Goal: Task Accomplishment & Management: Manage account settings

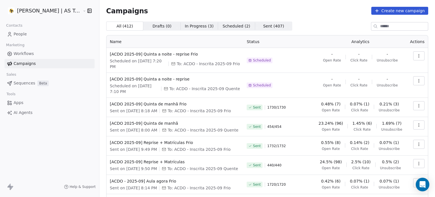
click at [29, 35] on link "People" at bounding box center [50, 33] width 90 height 9
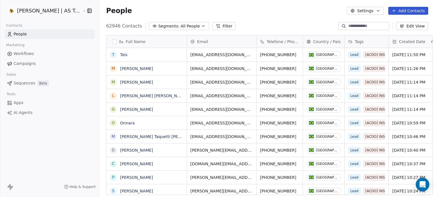
scroll to position [169, 336]
click at [215, 26] on button "Filter" at bounding box center [225, 26] width 24 height 8
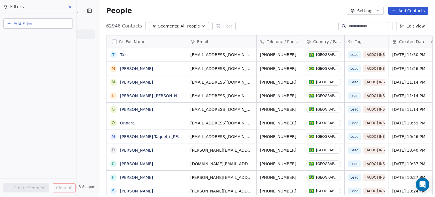
click at [46, 24] on button "Add Filter" at bounding box center [37, 23] width 69 height 10
click at [121, 26] on html "[PERSON_NAME] | AS Treinamentos Contacts People Marketing Workflows Campaigns S…" at bounding box center [217, 98] width 435 height 197
click at [180, 24] on span "All People" at bounding box center [189, 26] width 19 height 6
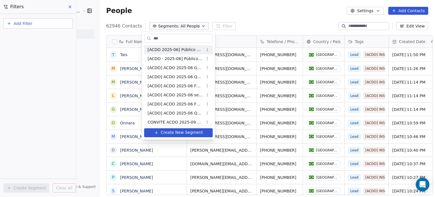
type input "****"
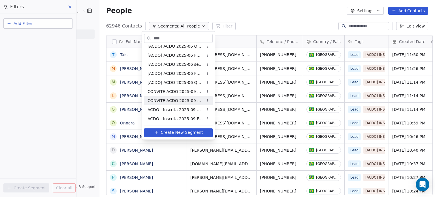
scroll to position [0, 0]
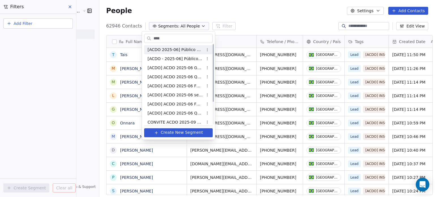
click at [199, 35] on input "****" at bounding box center [182, 38] width 60 height 8
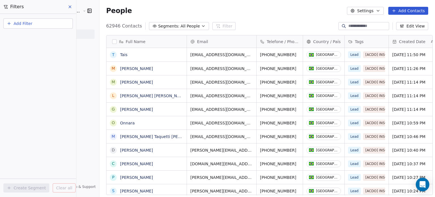
click at [209, 26] on html "[PERSON_NAME] | AS Treinamentos Contacts People Marketing Workflows Campaigns S…" at bounding box center [217, 98] width 435 height 197
click at [243, 20] on div "People Settings Add Contacts" at bounding box center [267, 11] width 336 height 22
click at [167, 26] on span "Segments:" at bounding box center [168, 26] width 21 height 6
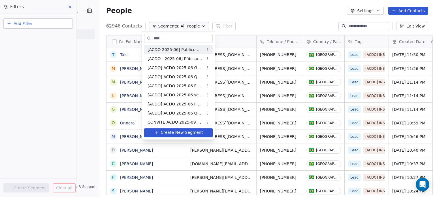
click at [71, 7] on html "[PERSON_NAME] | AS Treinamentos Contacts People Marketing Workflows Campaigns S…" at bounding box center [217, 98] width 435 height 197
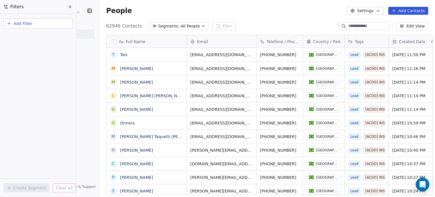
click at [42, 26] on button "Add Filter" at bounding box center [37, 23] width 69 height 10
click at [34, 41] on div "Contact properties" at bounding box center [38, 36] width 64 height 9
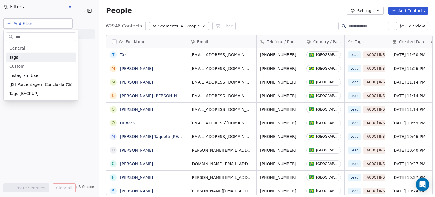
type input "***"
click at [30, 57] on div "Tags" at bounding box center [40, 57] width 63 height 6
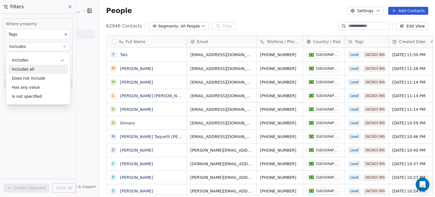
click at [27, 70] on div "Includes all" at bounding box center [39, 69] width 60 height 9
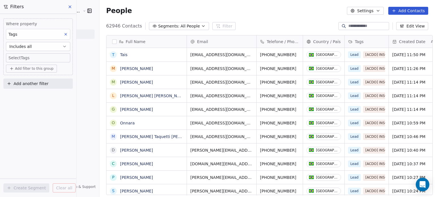
click at [34, 58] on body "[PERSON_NAME] | AS Treinamentos Contacts People Marketing Workflows Campaigns S…" at bounding box center [217, 98] width 435 height 197
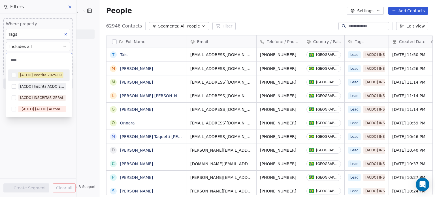
type input "****"
click at [42, 75] on div "[ACDO] Inscrita 2025-09" at bounding box center [41, 75] width 42 height 5
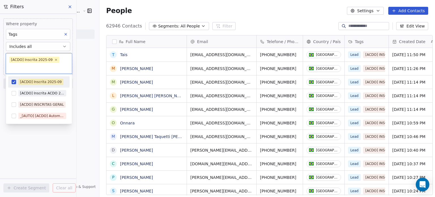
click at [92, 69] on html "[PERSON_NAME] | AS Treinamentos Contacts People Marketing Workflows Campaigns S…" at bounding box center [217, 98] width 435 height 197
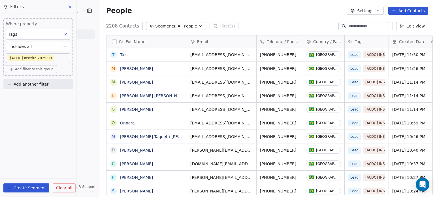
scroll to position [169, 336]
click at [38, 71] on span "Add filter to this group" at bounding box center [34, 69] width 39 height 5
click at [30, 90] on span "Contact activity" at bounding box center [27, 90] width 31 height 6
click at [72, 76] on html "[PERSON_NAME] | AS Treinamentos Contacts People Marketing Workflows Campaigns S…" at bounding box center [217, 98] width 435 height 197
click at [48, 88] on button "Add another filter" at bounding box center [37, 84] width 69 height 10
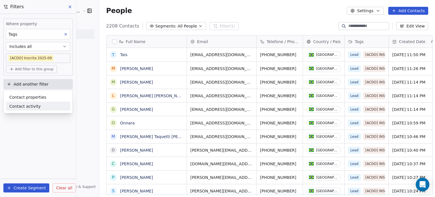
drag, startPoint x: 39, startPoint y: 97, endPoint x: 33, endPoint y: 108, distance: 12.3
click at [33, 108] on div "Contact properties Contact activity" at bounding box center [38, 102] width 64 height 18
click at [33, 108] on span "Contact activity" at bounding box center [24, 106] width 31 height 6
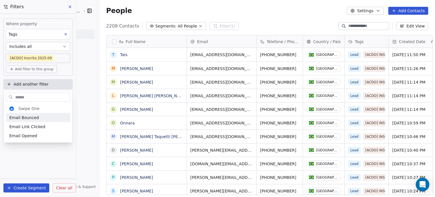
click at [37, 97] on input "text" at bounding box center [42, 97] width 56 height 8
click at [72, 81] on html "[PERSON_NAME] | AS Treinamentos Contacts People Marketing Workflows Campaigns S…" at bounding box center [217, 98] width 435 height 197
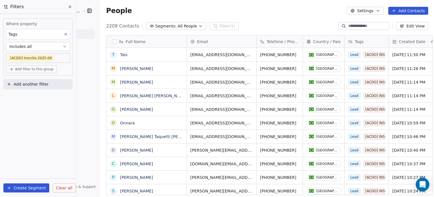
click at [36, 82] on span "Add another filter" at bounding box center [31, 84] width 35 height 6
click at [31, 97] on span "Contact properties" at bounding box center [27, 97] width 37 height 6
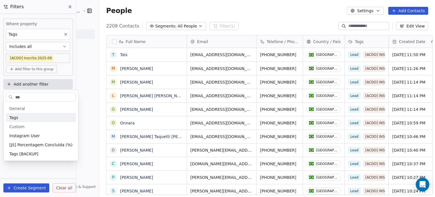
type input "***"
click at [34, 120] on div "Tags" at bounding box center [40, 118] width 63 height 6
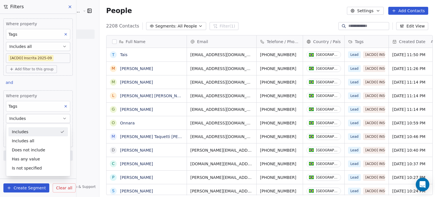
click at [29, 132] on div "Includes" at bounding box center [39, 131] width 60 height 9
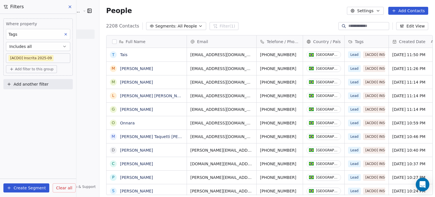
click at [38, 86] on span "Add another filter" at bounding box center [31, 84] width 35 height 6
drag, startPoint x: 14, startPoint y: 139, endPoint x: 22, endPoint y: 127, distance: 14.8
click at [14, 138] on html "[PERSON_NAME] | AS Treinamentos Contacts People Marketing Workflows Campaigns S…" at bounding box center [217, 98] width 435 height 197
drag, startPoint x: 33, startPoint y: 89, endPoint x: 34, endPoint y: 86, distance: 3.5
click at [34, 86] on div "Add another filter" at bounding box center [37, 85] width 69 height 12
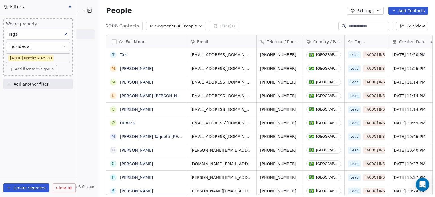
click at [34, 86] on span "Add another filter" at bounding box center [31, 84] width 35 height 6
click at [31, 98] on span "Contact properties" at bounding box center [27, 97] width 37 height 6
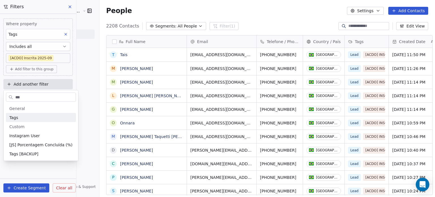
type input "***"
click at [40, 118] on div "Tags" at bounding box center [40, 118] width 63 height 6
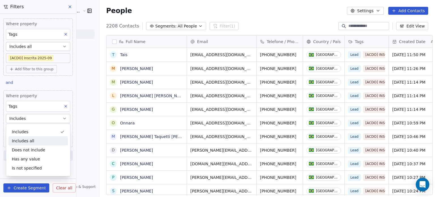
click at [78, 135] on div "[PERSON_NAME] | AS Treinamentos Contacts People Marketing Workflows Campaigns S…" at bounding box center [49, 98] width 99 height 197
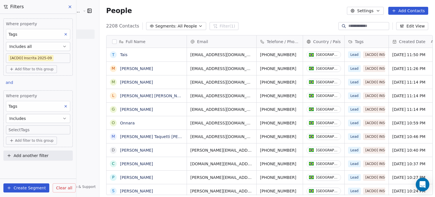
click at [47, 130] on body "[PERSON_NAME] | AS Treinamentos Contacts People Marketing Workflows Campaigns S…" at bounding box center [217, 98] width 435 height 197
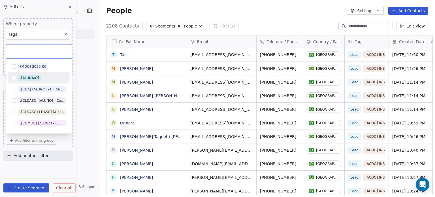
click at [27, 75] on div ".[ALUNA/O]" at bounding box center [29, 77] width 19 height 5
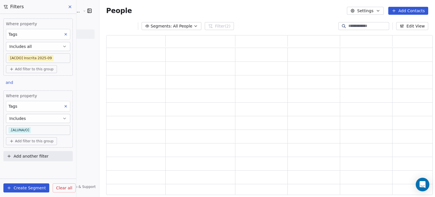
click at [88, 117] on html "[PERSON_NAME] | AS Treinamentos Contacts People Marketing Workflows Campaigns S…" at bounding box center [217, 98] width 435 height 197
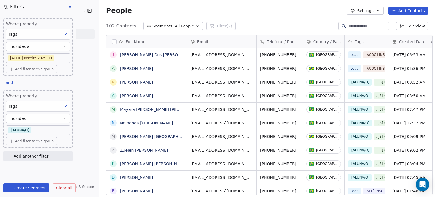
click at [22, 128] on body "[PERSON_NAME] | AS Treinamentos Contacts People Marketing Workflows Campaigns S…" at bounding box center [217, 98] width 435 height 197
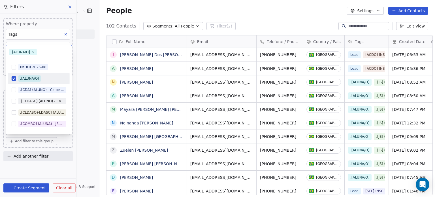
click at [13, 80] on button "Suggestions" at bounding box center [14, 78] width 5 height 5
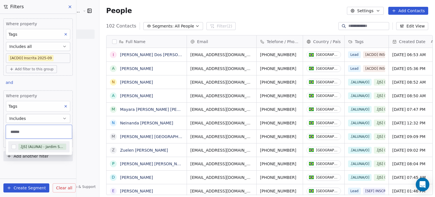
type input "******"
click at [33, 145] on div ".[JS] (ALUNA) - Jardim Secreto" at bounding box center [42, 146] width 44 height 5
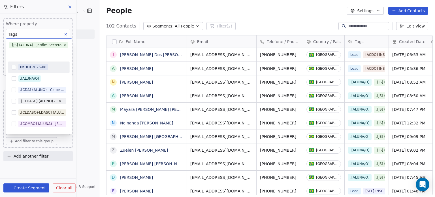
click at [79, 141] on html "[PERSON_NAME] | AS Treinamentos Contacts People Marketing Workflows Campaigns S…" at bounding box center [217, 98] width 435 height 197
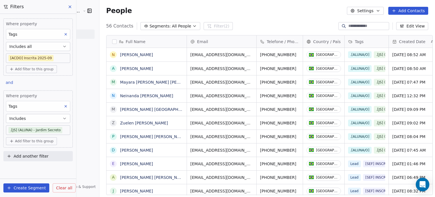
click at [65, 131] on body "[PERSON_NAME] | AS Treinamentos Contacts People Marketing Workflows Campaigns S…" at bounding box center [217, 98] width 435 height 197
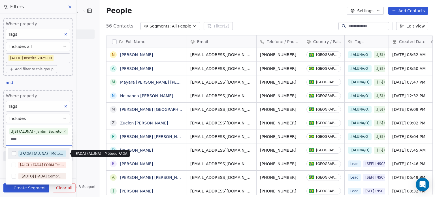
type input "****"
click at [42, 154] on div ".[FADA] (ALUNA) - Método FADA" at bounding box center [42, 153] width 44 height 5
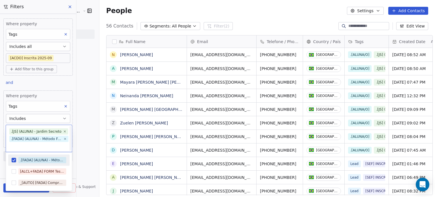
scroll to position [1, 0]
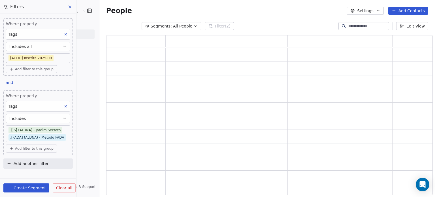
click at [80, 144] on html "[PERSON_NAME] | AS Treinamentos Contacts People Marketing Workflows Campaigns S…" at bounding box center [217, 98] width 435 height 197
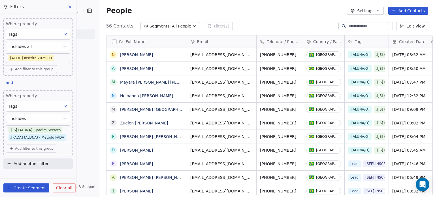
scroll to position [169, 336]
click at [69, 139] on body "[PERSON_NAME] | AS Treinamentos Contacts People Marketing Workflows Campaigns S…" at bounding box center [217, 98] width 435 height 197
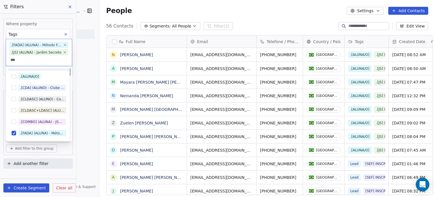
scroll to position [0, 0]
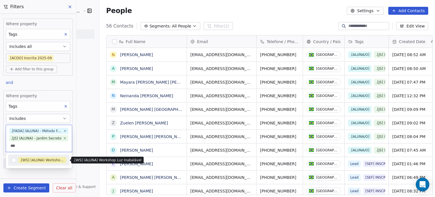
type input "***"
drag, startPoint x: 46, startPoint y: 161, endPoint x: 52, endPoint y: 160, distance: 6.0
click at [52, 160] on div ".[WS] (ALUNA) Workshop Luz Inabalável" at bounding box center [42, 160] width 44 height 5
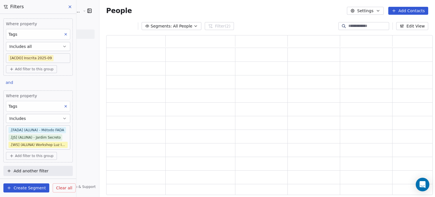
click at [87, 151] on html "[PERSON_NAME] | AS Treinamentos Contacts People Marketing Workflows Campaigns S…" at bounding box center [217, 98] width 435 height 197
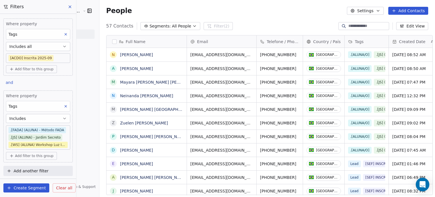
scroll to position [169, 336]
click at [66, 139] on body "[PERSON_NAME] | AS Treinamentos Contacts People Marketing Workflows Campaigns S…" at bounding box center [217, 98] width 435 height 197
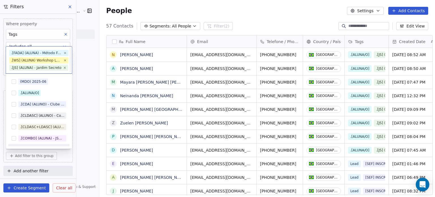
scroll to position [8, 0]
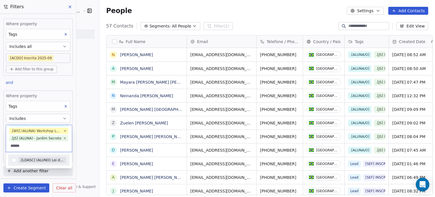
type input "******"
click at [42, 160] on div ".[LDASC] (ALUNO) Lei da Atração Sem Complicação" at bounding box center [42, 160] width 44 height 5
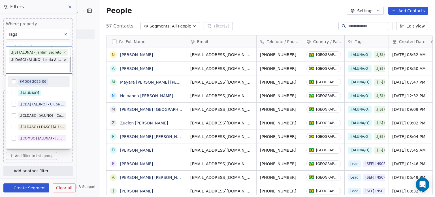
click at [84, 145] on html "[PERSON_NAME] | AS Treinamentos Contacts People Marketing Workflows Campaigns S…" at bounding box center [217, 98] width 435 height 197
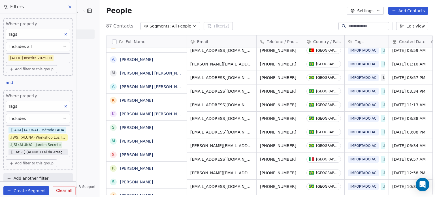
scroll to position [0, 0]
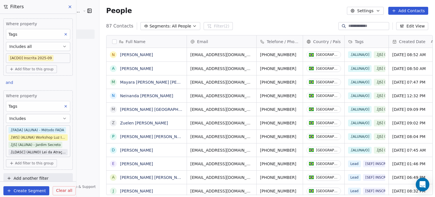
click at [18, 152] on body "[PERSON_NAME] | AS Treinamentos Contacts People Marketing Workflows Campaigns S…" at bounding box center [217, 98] width 435 height 197
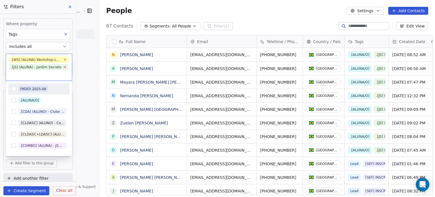
click at [63, 67] on icon at bounding box center [65, 67] width 4 height 4
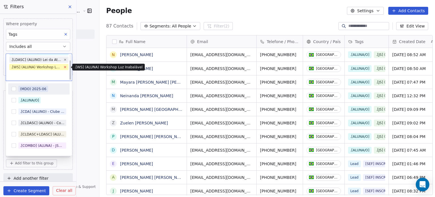
click at [65, 65] on icon at bounding box center [65, 67] width 4 height 4
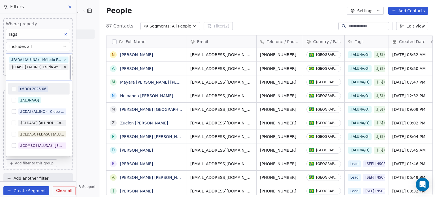
click at [65, 65] on span ".[LDASC] (ALUNO) Lei da Atração Sem Complicação" at bounding box center [38, 67] width 59 height 6
click at [63, 67] on icon at bounding box center [65, 67] width 4 height 4
click at [63, 66] on icon at bounding box center [65, 67] width 4 height 4
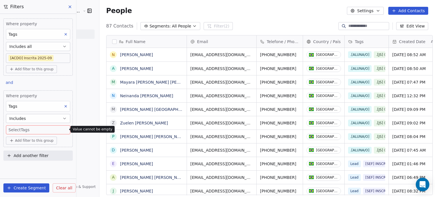
drag, startPoint x: 80, startPoint y: 87, endPoint x: 79, endPoint y: 95, distance: 7.6
click at [80, 87] on html "[PERSON_NAME] | AS Treinamentos Contacts People Marketing Workflows Campaigns S…" at bounding box center [217, 98] width 435 height 197
click at [30, 129] on body "[PERSON_NAME] | AS Treinamentos Contacts People Marketing Workflows Campaigns S…" at bounding box center [217, 98] width 435 height 197
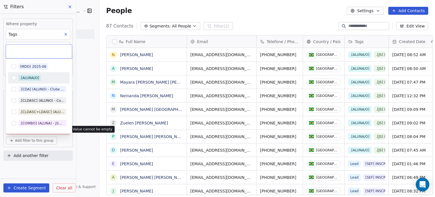
click at [35, 77] on div ".[ALUNA/O]" at bounding box center [29, 77] width 19 height 5
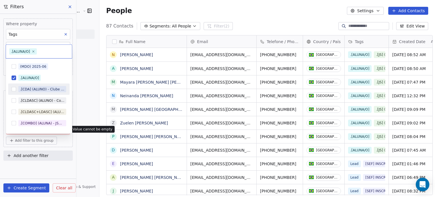
click at [90, 116] on html "[PERSON_NAME] | AS Treinamentos Contacts People Marketing Workflows Campaigns S…" at bounding box center [217, 98] width 435 height 197
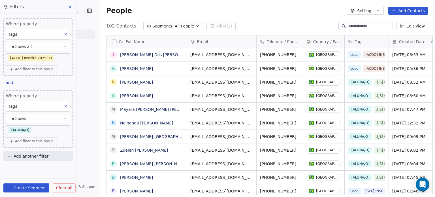
click at [29, 140] on span "Add filter to this group" at bounding box center [34, 141] width 39 height 5
click at [25, 152] on span "Contact properties" at bounding box center [30, 153] width 37 height 6
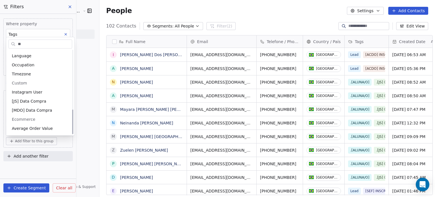
type input "*"
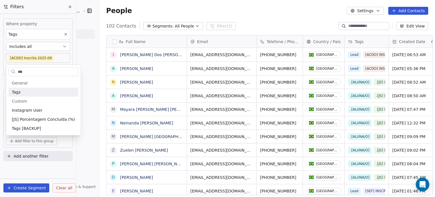
type input "***"
click at [25, 95] on div "Tags" at bounding box center [44, 92] width 70 height 9
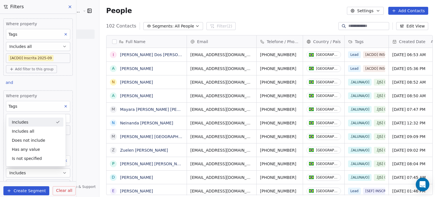
click at [82, 116] on link "AI Agents" at bounding box center [50, 112] width 90 height 9
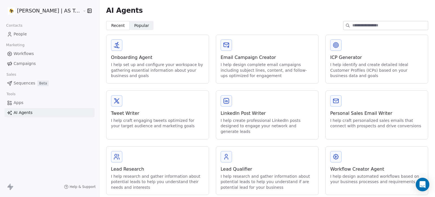
click at [136, 26] on span "Popular" at bounding box center [141, 26] width 15 height 6
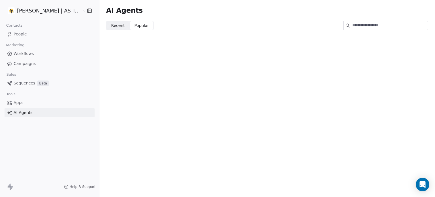
click at [136, 26] on span "Popular" at bounding box center [141, 26] width 15 height 6
click at [34, 35] on link "People" at bounding box center [50, 33] width 90 height 9
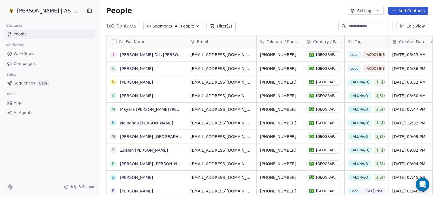
click at [215, 26] on button "Filter (2)" at bounding box center [221, 26] width 29 height 8
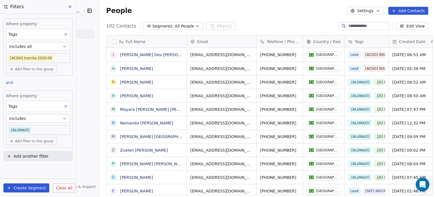
click at [35, 139] on span "Add filter to this group" at bounding box center [34, 141] width 39 height 5
click at [28, 162] on span "Contact activity" at bounding box center [27, 162] width 31 height 6
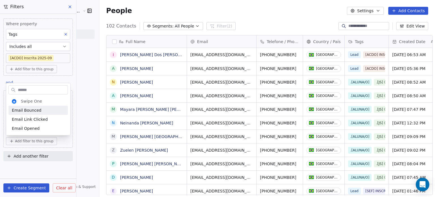
drag, startPoint x: 82, startPoint y: 80, endPoint x: 59, endPoint y: 108, distance: 36.0
click at [82, 81] on html "[PERSON_NAME] | AS Treinamentos Contacts People Marketing Workflows Campaigns S…" at bounding box center [217, 98] width 435 height 197
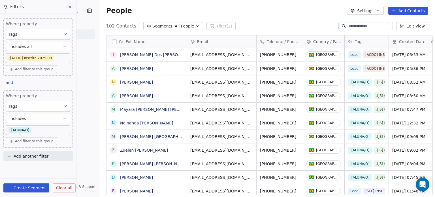
click at [33, 139] on span "Add filter to this group" at bounding box center [34, 141] width 39 height 5
drag, startPoint x: 22, startPoint y: 161, endPoint x: 35, endPoint y: 145, distance: 21.0
click at [22, 162] on span "Contact activity" at bounding box center [27, 162] width 31 height 6
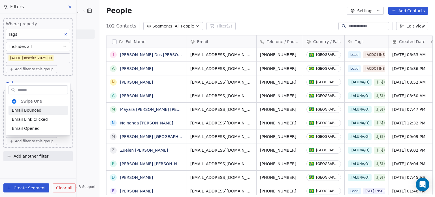
click at [58, 145] on html "[PERSON_NAME] | AS Treinamentos Contacts People Marketing Workflows Campaigns S…" at bounding box center [217, 98] width 435 height 197
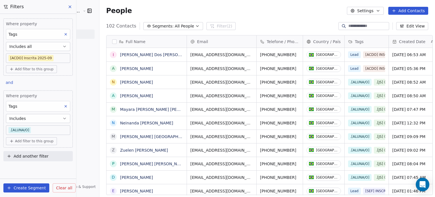
click at [43, 137] on button "Add filter to this group" at bounding box center [31, 141] width 51 height 8
click at [32, 156] on div "Contact properties" at bounding box center [39, 152] width 60 height 9
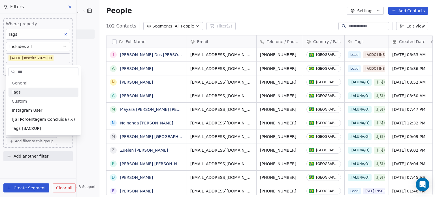
type input "***"
click at [48, 92] on div "Tags" at bounding box center [43, 92] width 63 height 6
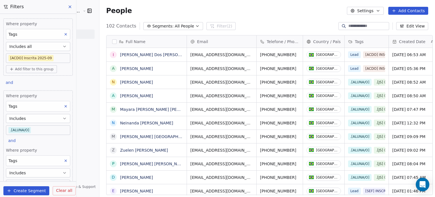
click at [85, 98] on link "Apps" at bounding box center [50, 102] width 90 height 9
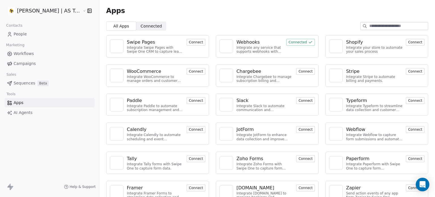
click at [45, 33] on link "People" at bounding box center [50, 33] width 90 height 9
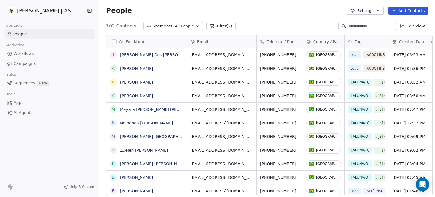
click at [216, 25] on button "Filter (2)" at bounding box center [221, 26] width 29 height 8
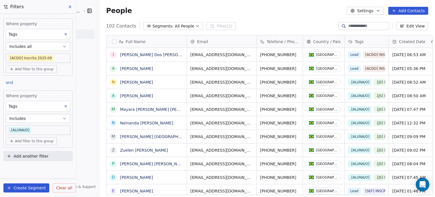
click at [42, 140] on span "Add filter to this group" at bounding box center [34, 141] width 39 height 5
click at [32, 153] on span "Contact properties" at bounding box center [30, 153] width 37 height 6
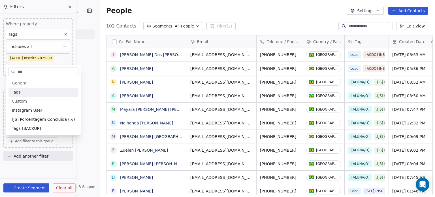
type input "***"
click at [35, 89] on div "Tags" at bounding box center [43, 92] width 63 height 6
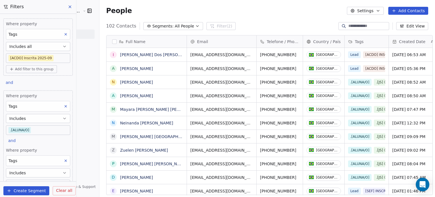
click at [87, 134] on div "[PERSON_NAME] | AS Treinamentos Contacts People Marketing Workflows Campaigns S…" at bounding box center [49, 98] width 99 height 197
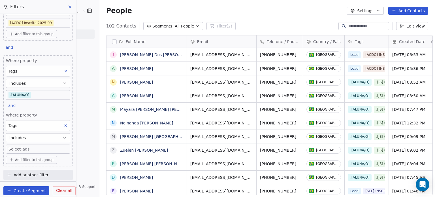
click at [38, 146] on body "[PERSON_NAME] | AS Treinamentos Contacts People Marketing Workflows Campaigns S…" at bounding box center [217, 98] width 435 height 197
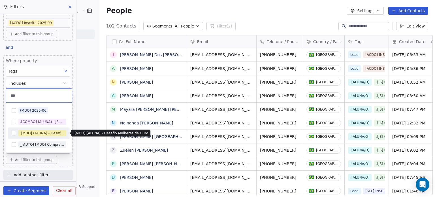
type input "***"
click at [50, 131] on div ".[MDO] (ALUNA) - Desafio Mulheres de Ouro" at bounding box center [42, 133] width 44 height 5
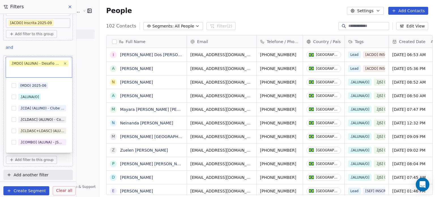
click at [86, 130] on html "[PERSON_NAME] | AS Treinamentos Contacts People Marketing Workflows Campaigns S…" at bounding box center [217, 98] width 435 height 197
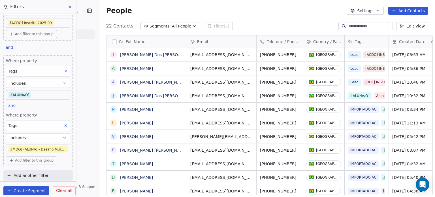
scroll to position [169, 336]
click at [41, 138] on button "Includes" at bounding box center [38, 137] width 64 height 9
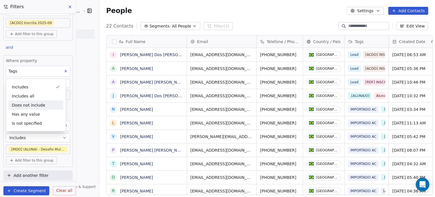
click at [50, 107] on div "Does not include" at bounding box center [36, 105] width 55 height 9
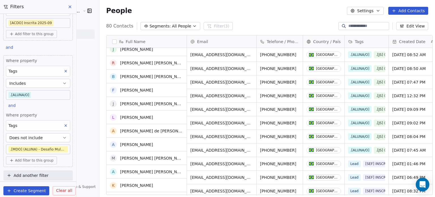
scroll to position [0, 0]
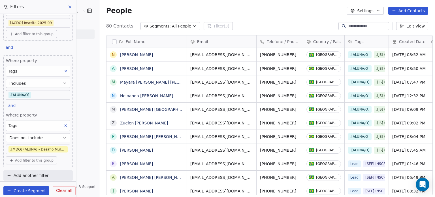
click at [381, 13] on button "Settings" at bounding box center [365, 11] width 37 height 8
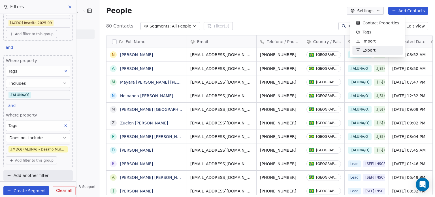
click at [367, 47] on span "Export" at bounding box center [369, 50] width 13 height 6
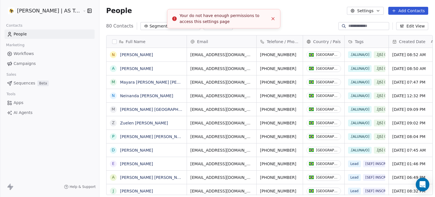
scroll to position [169, 336]
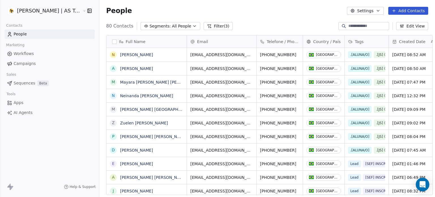
click at [413, 26] on button "Edit View" at bounding box center [412, 26] width 32 height 8
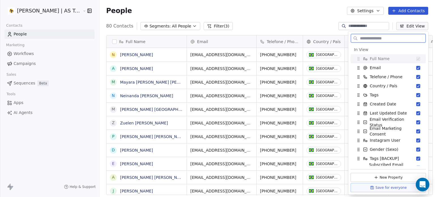
click at [413, 26] on button "Edit View" at bounding box center [412, 26] width 32 height 8
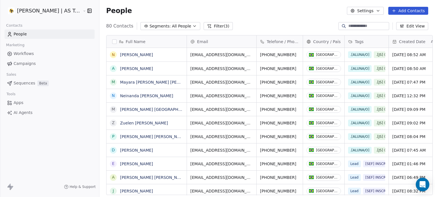
click at [374, 11] on button "Settings" at bounding box center [365, 11] width 37 height 8
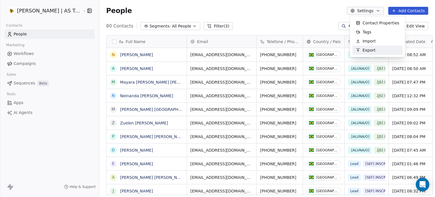
click at [366, 48] on span "Export" at bounding box center [369, 50] width 13 height 6
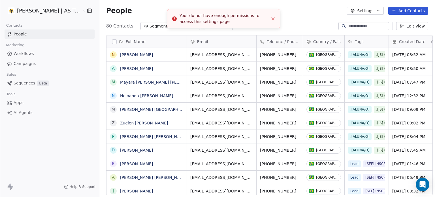
scroll to position [169, 336]
click at [112, 41] on button "button" at bounding box center [114, 41] width 5 height 5
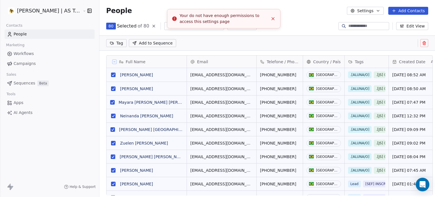
scroll to position [5, 5]
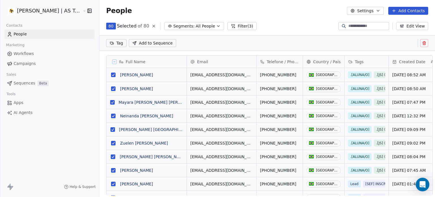
click at [379, 12] on icon "button" at bounding box center [378, 11] width 5 height 5
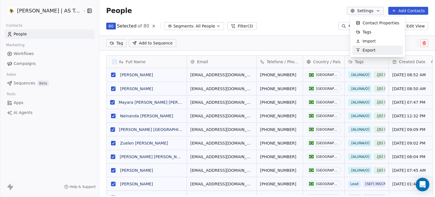
click at [363, 50] on span "Export" at bounding box center [369, 50] width 13 height 6
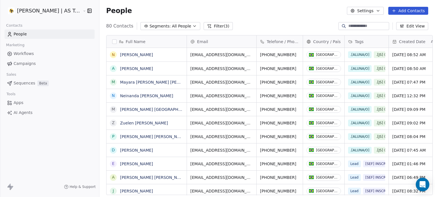
click at [379, 12] on icon "button" at bounding box center [378, 11] width 5 height 5
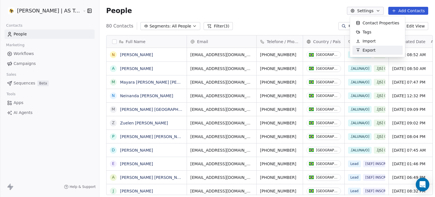
click at [367, 47] on span "Export" at bounding box center [369, 50] width 13 height 6
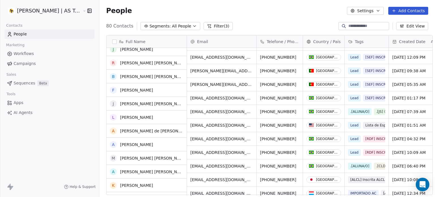
scroll to position [283, 0]
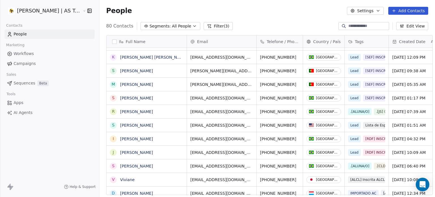
click at [112, 42] on button "button" at bounding box center [114, 41] width 5 height 5
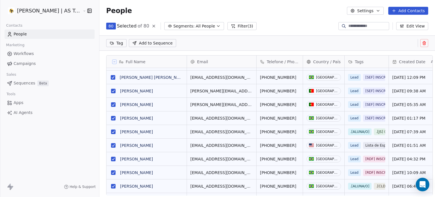
scroll to position [5, 5]
click at [383, 13] on button "Settings" at bounding box center [365, 11] width 37 height 8
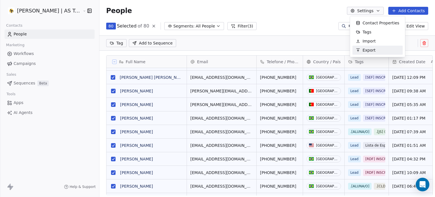
click at [372, 50] on span "Export" at bounding box center [369, 50] width 13 height 6
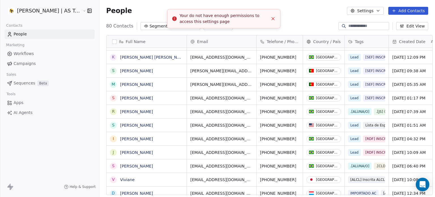
scroll to position [169, 336]
click at [273, 21] on button "Close toast" at bounding box center [272, 18] width 7 height 7
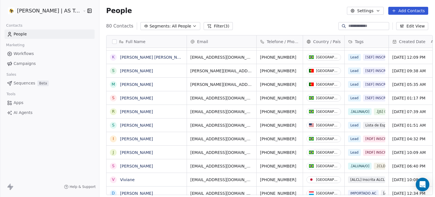
click at [405, 29] on button "Edit View" at bounding box center [412, 26] width 32 height 8
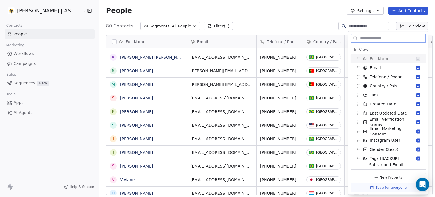
click at [406, 29] on button "Edit View" at bounding box center [412, 26] width 32 height 8
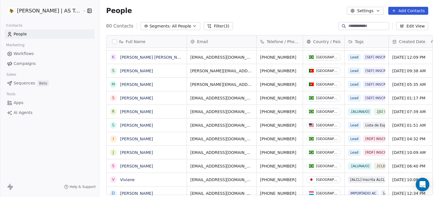
click at [112, 43] on button "button" at bounding box center [114, 41] width 5 height 5
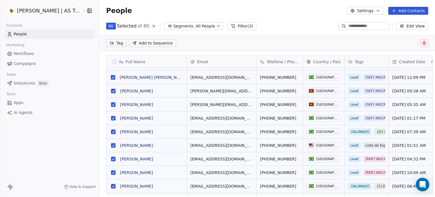
scroll to position [5, 5]
click at [362, 28] on input at bounding box center [369, 26] width 40 height 6
click at [113, 61] on icon at bounding box center [114, 61] width 3 height 3
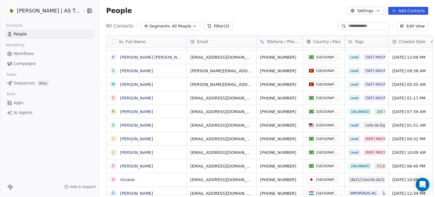
scroll to position [169, 336]
click at [207, 27] on icon at bounding box center [209, 26] width 5 height 5
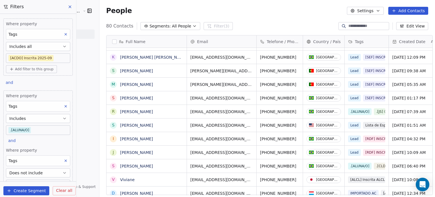
click at [72, 7] on icon at bounding box center [70, 7] width 5 height 5
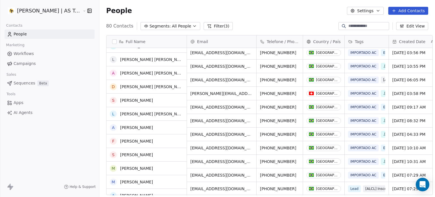
scroll to position [941, 0]
